Goal: Find specific page/section

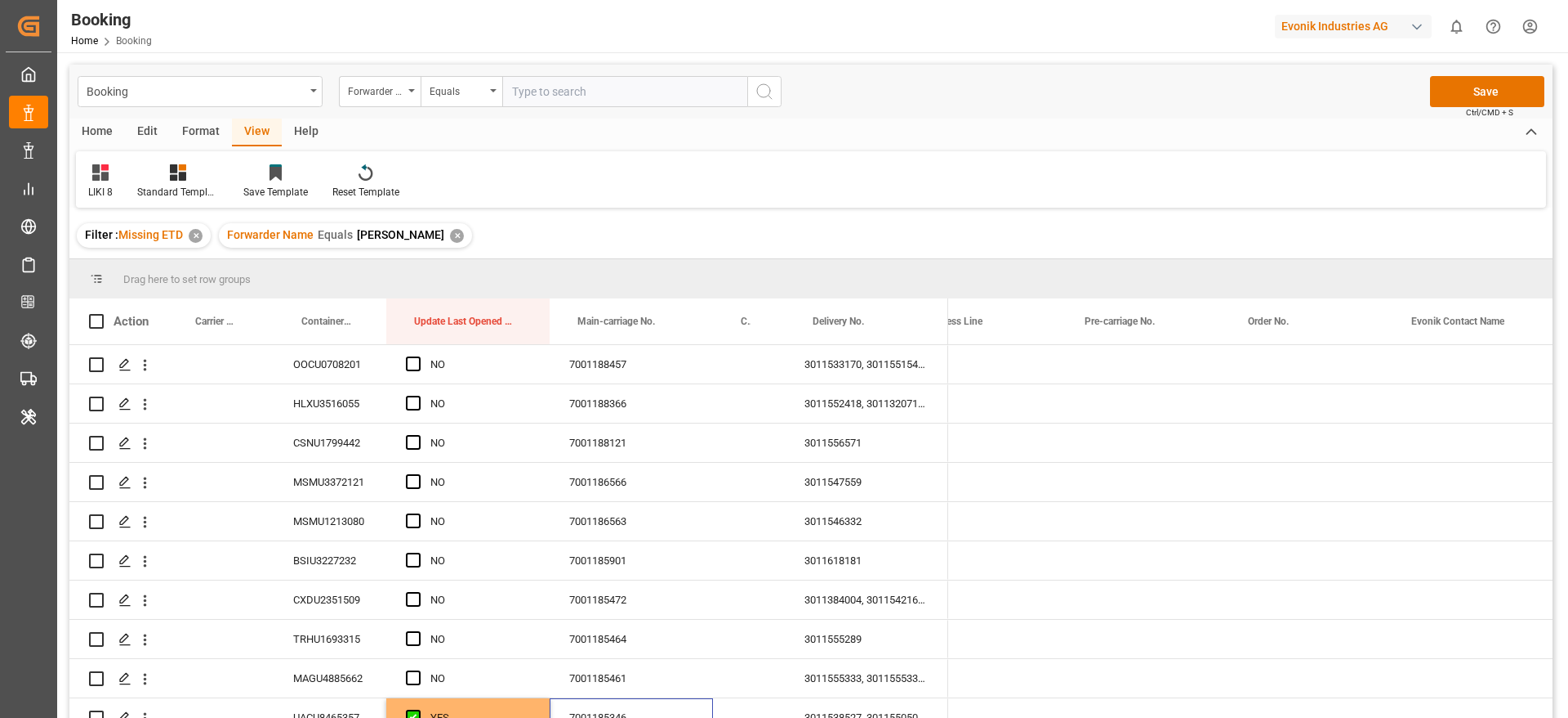
scroll to position [0, 2007]
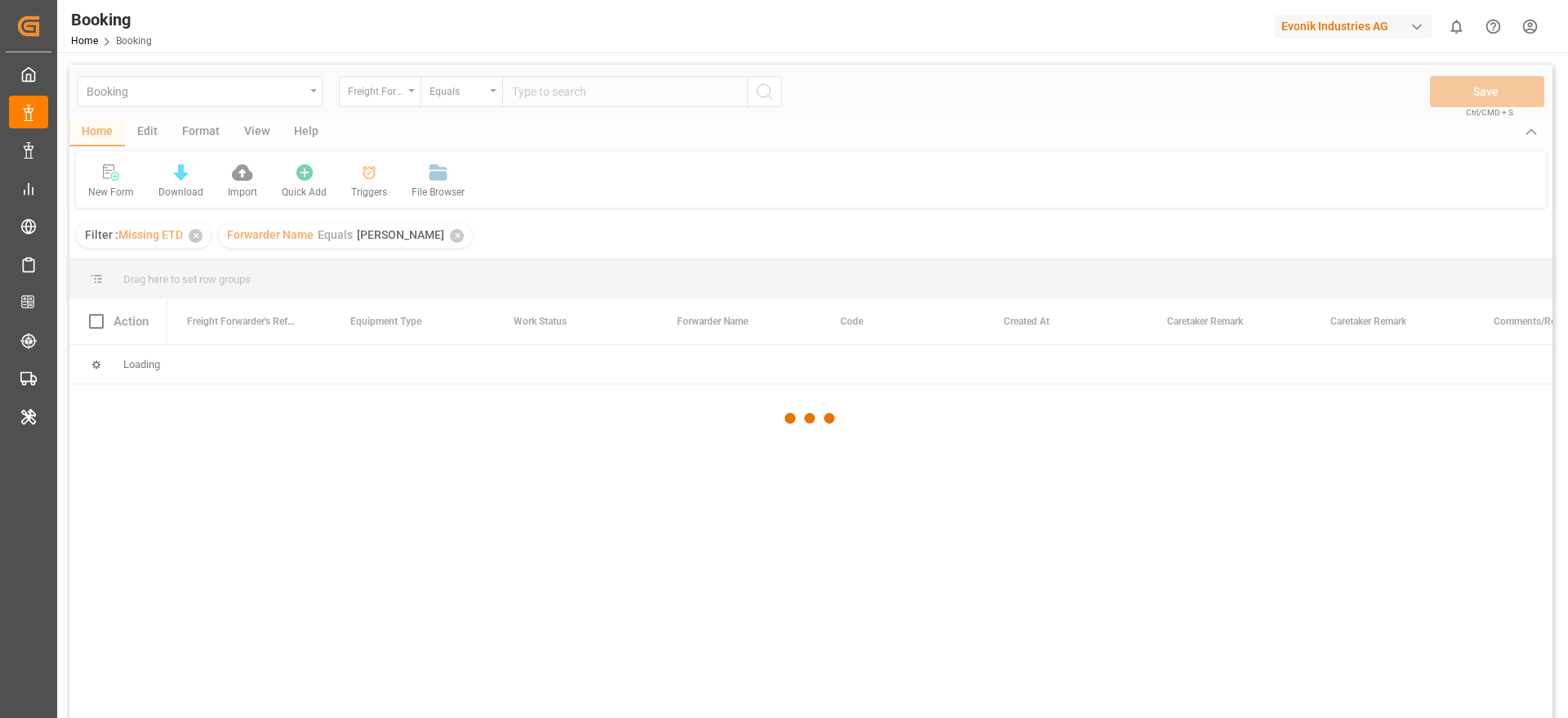
click at [1295, 32] on div "Evonik Industries AG" at bounding box center [1354, 27] width 157 height 23
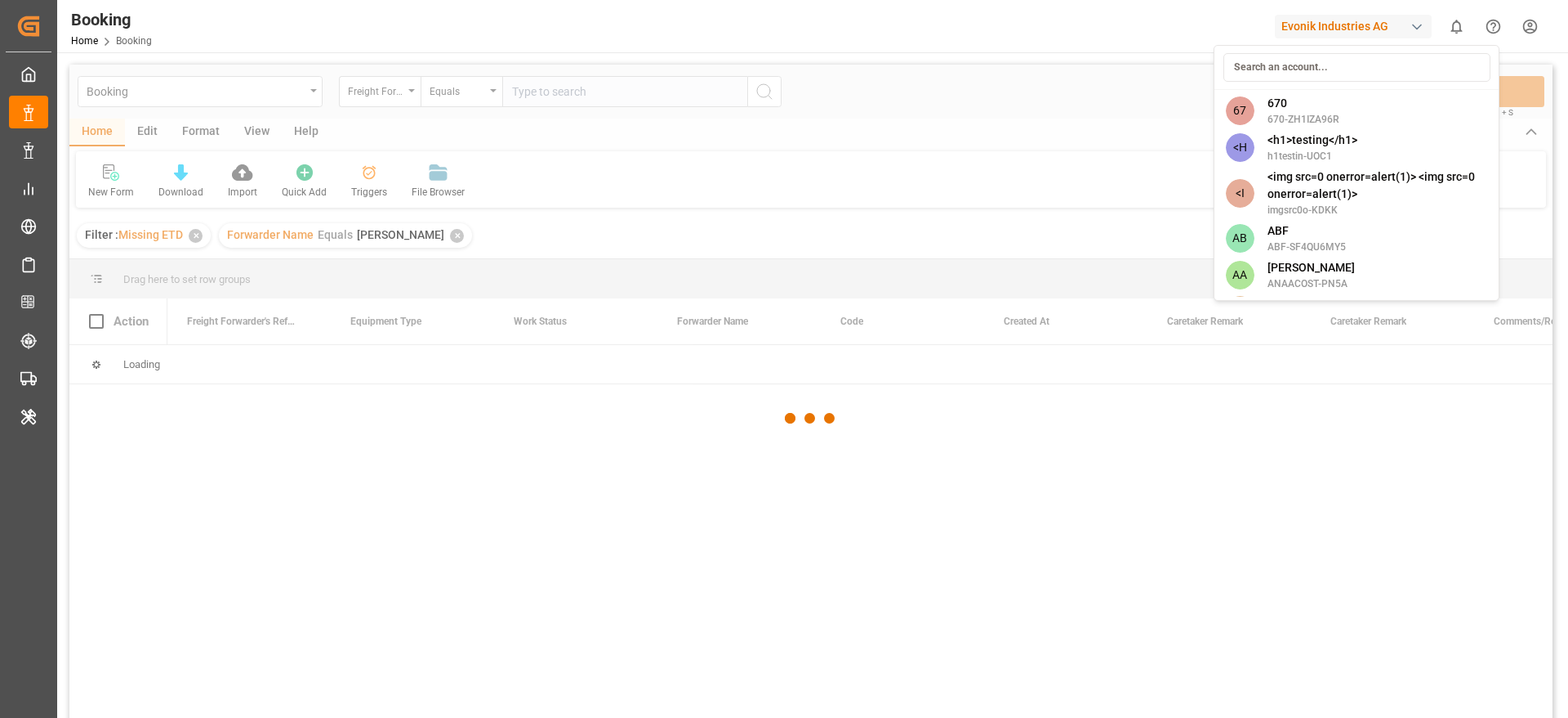
click at [1294, 52] on div at bounding box center [1356, 68] width 278 height 38
click at [1288, 60] on input at bounding box center [1356, 67] width 267 height 28
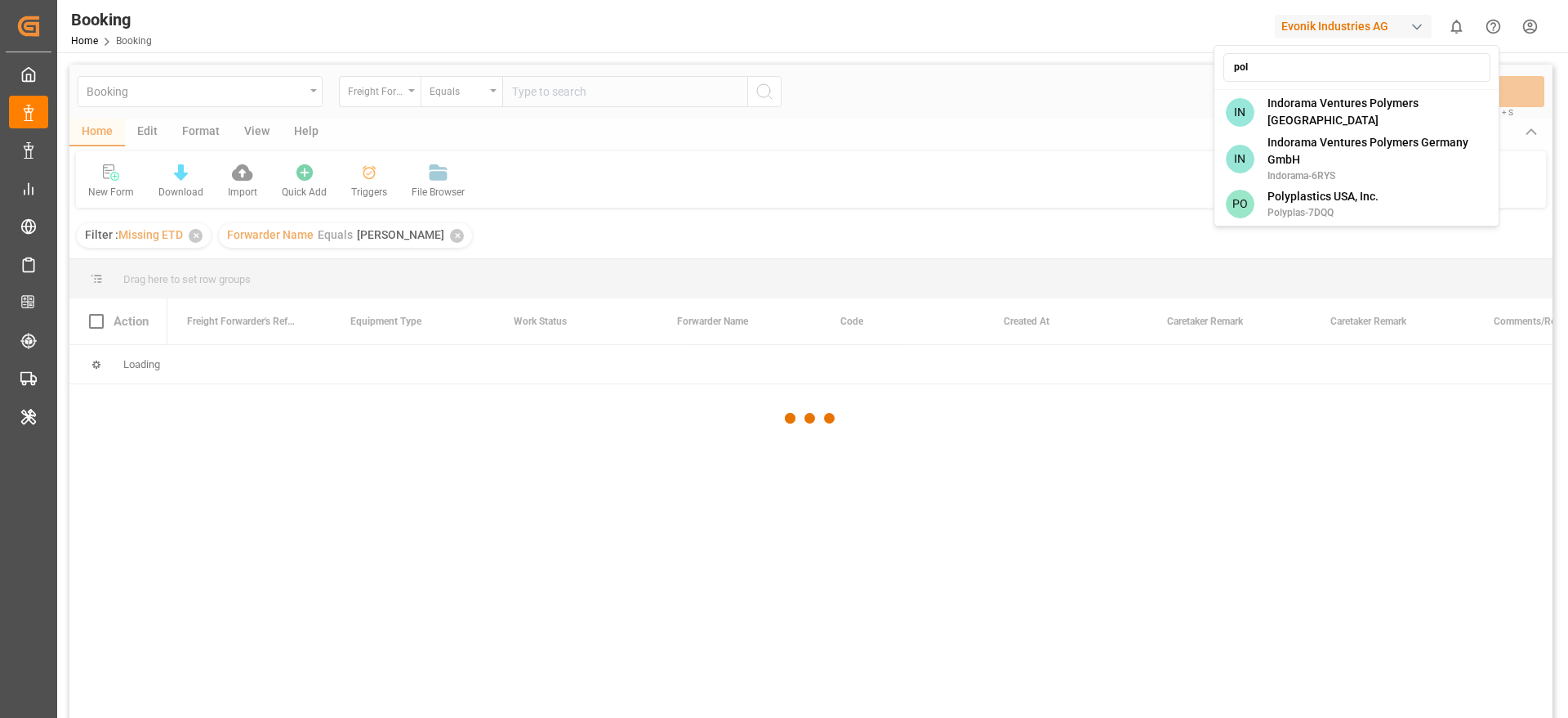
type input "poly"
click at [1299, 195] on span "Polyplastics USA, Inc." at bounding box center [1323, 197] width 111 height 18
